Goal: Task Accomplishment & Management: Use online tool/utility

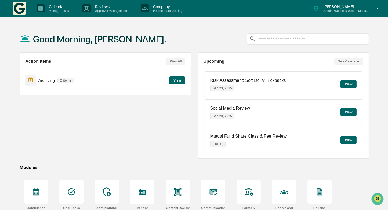
click at [173, 79] on button "View" at bounding box center [177, 80] width 16 height 8
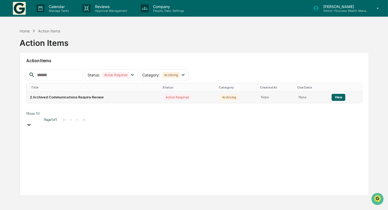
click at [336, 96] on button "View" at bounding box center [338, 97] width 14 height 7
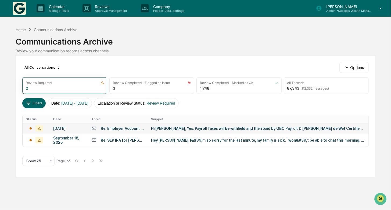
click at [168, 129] on div "Hi [PERSON_NAME], Yes. Payroll Taxes will be withheld and then paid by QBO Payr…" at bounding box center [258, 128] width 214 height 4
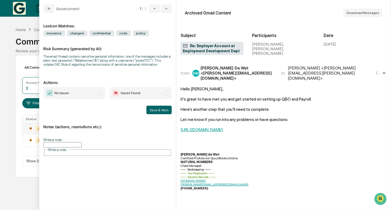
click at [100, 96] on span "No Issues" at bounding box center [74, 93] width 62 height 12
click at [154, 110] on button "Save & Next" at bounding box center [158, 110] width 25 height 9
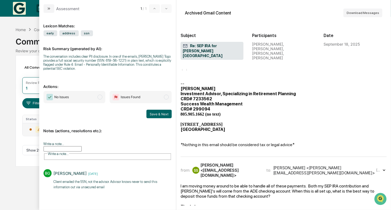
scroll to position [1064, 0]
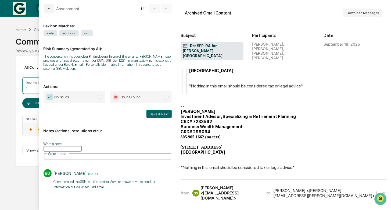
click at [99, 98] on span "modal" at bounding box center [99, 97] width 5 height 5
click at [156, 113] on button "Save & Next" at bounding box center [158, 114] width 25 height 9
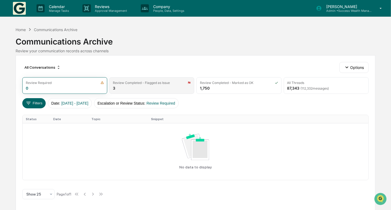
click at [151, 90] on div "Review Completed - Flagged as Issue 3" at bounding box center [151, 85] width 85 height 17
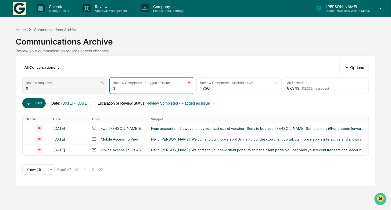
click at [70, 89] on div "Review Required 0" at bounding box center [64, 85] width 85 height 17
